Goal: Information Seeking & Learning: Learn about a topic

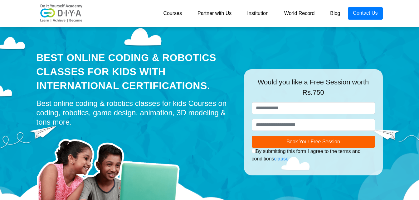
click at [173, 13] on link "Courses" at bounding box center [172, 13] width 34 height 12
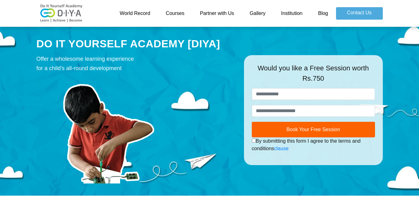
click at [137, 13] on link "World Record" at bounding box center [135, 13] width 46 height 12
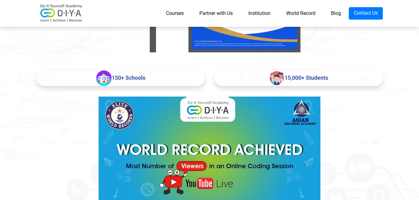
scroll to position [312, 0]
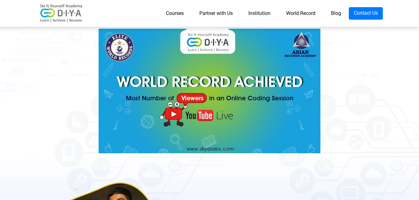
click at [168, 14] on link "Courses" at bounding box center [174, 13] width 33 height 12
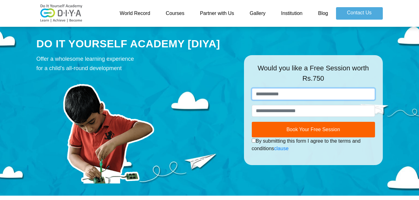
click at [282, 94] on input "text" at bounding box center [312, 94] width 123 height 12
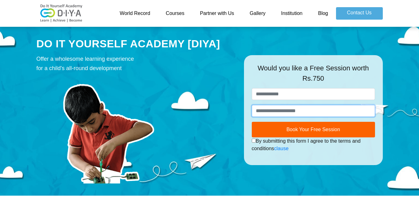
click at [300, 111] on input "number" at bounding box center [312, 111] width 123 height 12
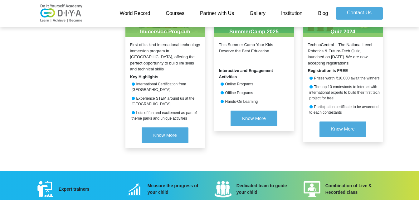
scroll to position [717, 0]
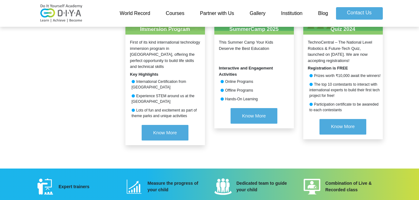
click at [174, 17] on link "Courses" at bounding box center [175, 13] width 34 height 12
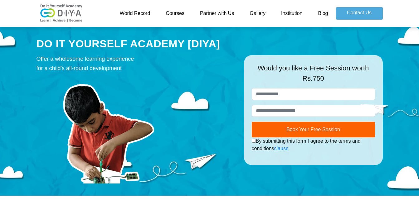
click at [291, 13] on link "Institution" at bounding box center [291, 13] width 37 height 12
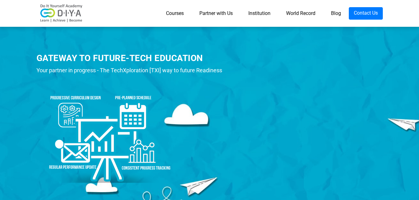
click at [171, 14] on link "Courses" at bounding box center [174, 13] width 33 height 12
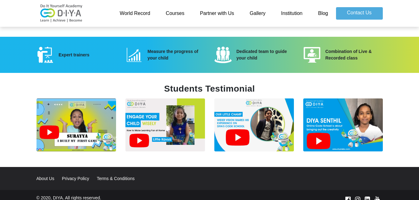
scroll to position [839, 0]
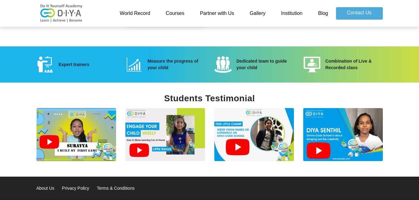
click at [177, 13] on link "Courses" at bounding box center [175, 13] width 34 height 12
